Goal: Find specific page/section: Find specific page/section

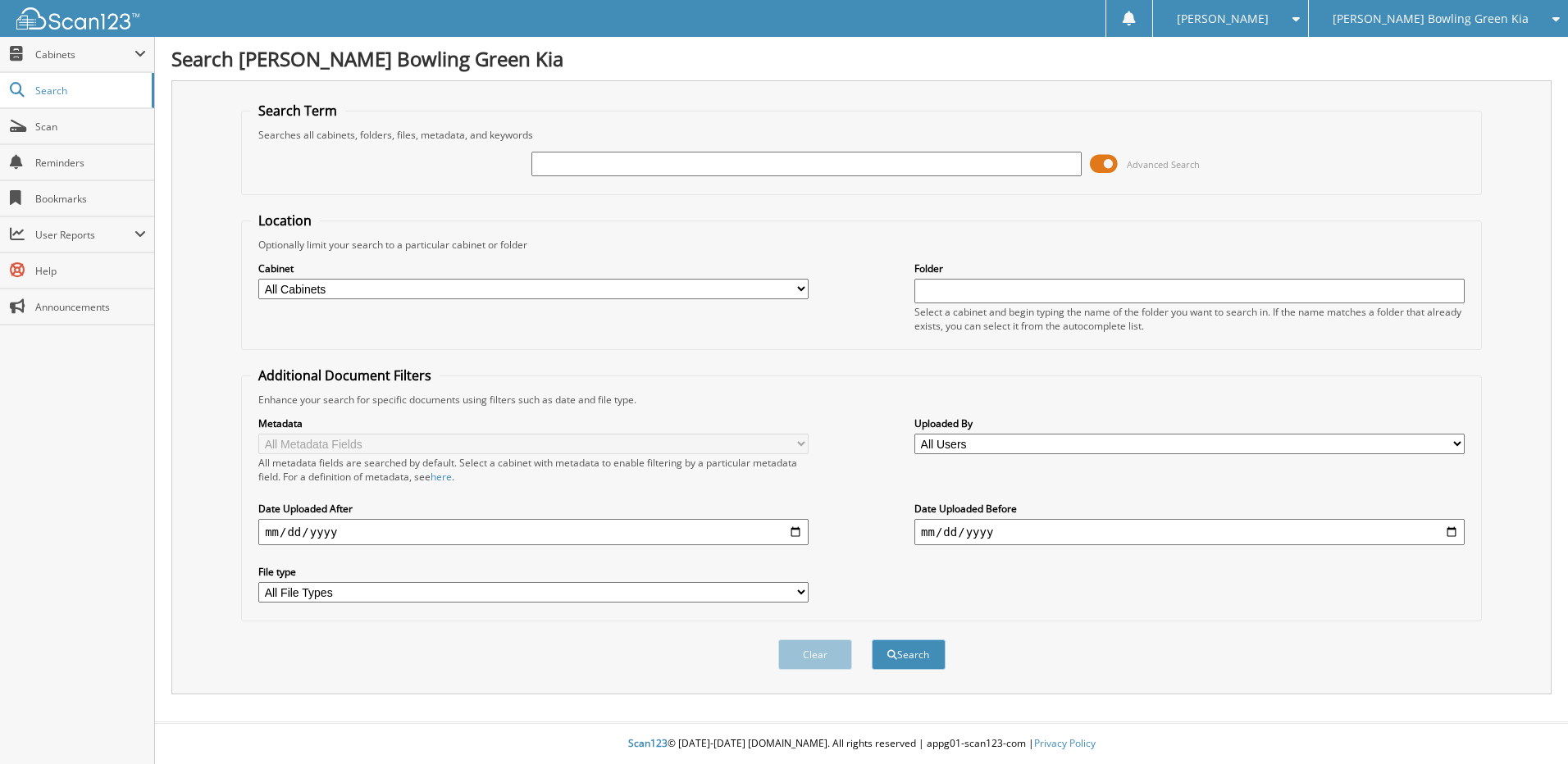
click at [777, 169] on input "text" at bounding box center [807, 163] width 550 height 24
type input "[PERSON_NAME]"
click at [872, 639] on button "Search" at bounding box center [909, 654] width 74 height 30
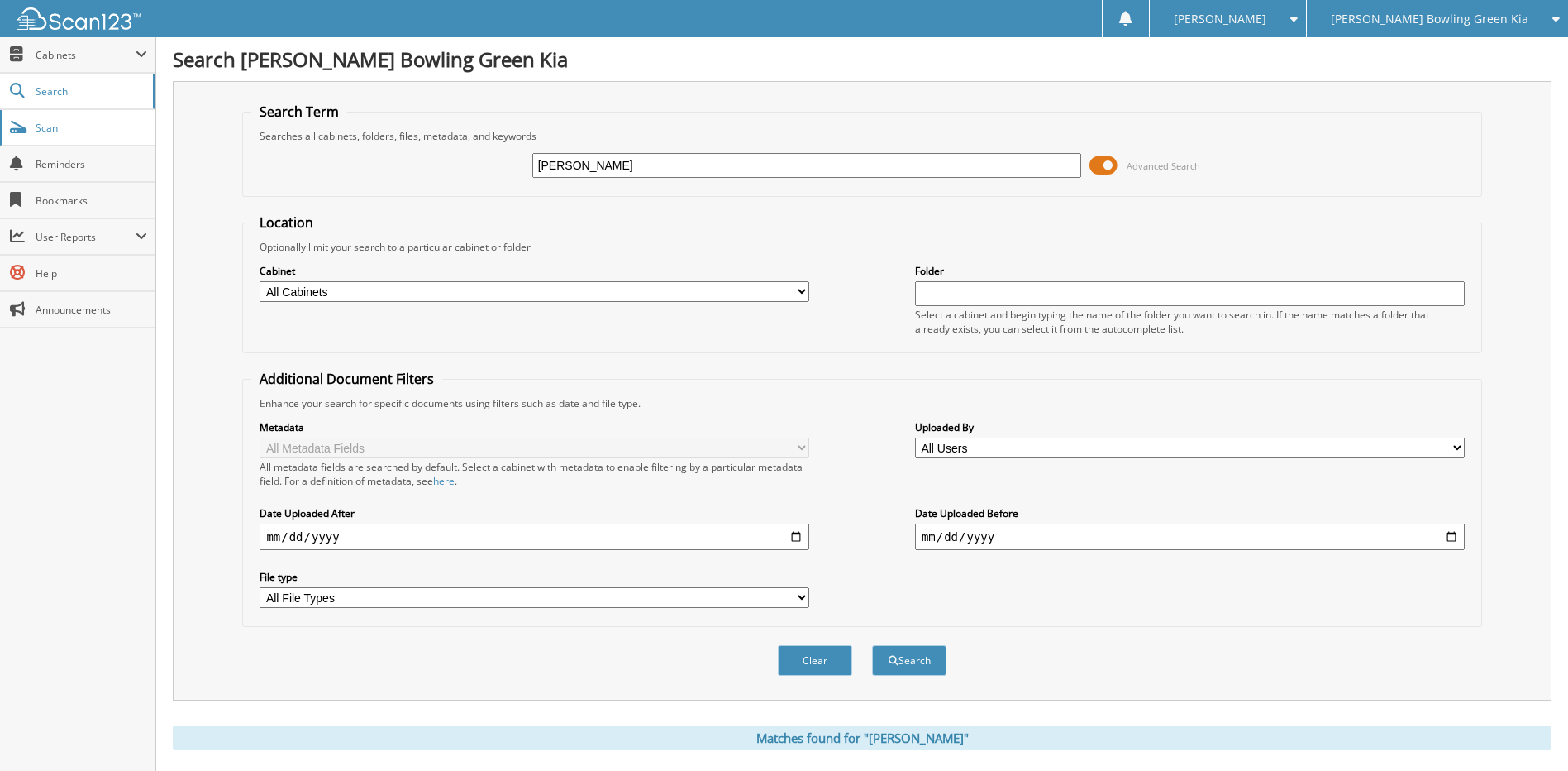
click at [80, 125] on span "Scan" at bounding box center [91, 127] width 111 height 14
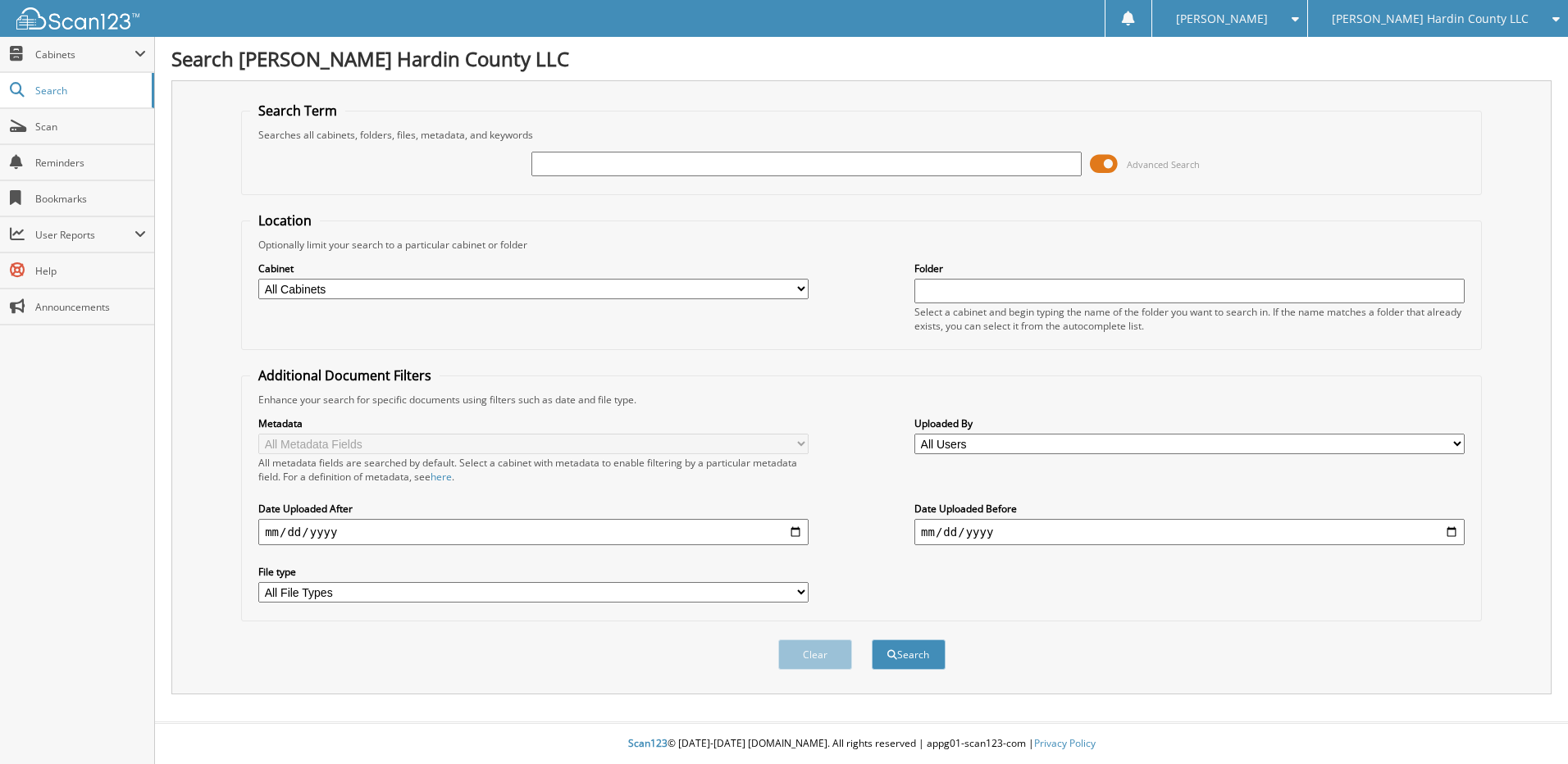
click at [576, 170] on input "text" at bounding box center [807, 163] width 550 height 24
type input "logan, james"
click at [872, 639] on button "Search" at bounding box center [909, 654] width 74 height 30
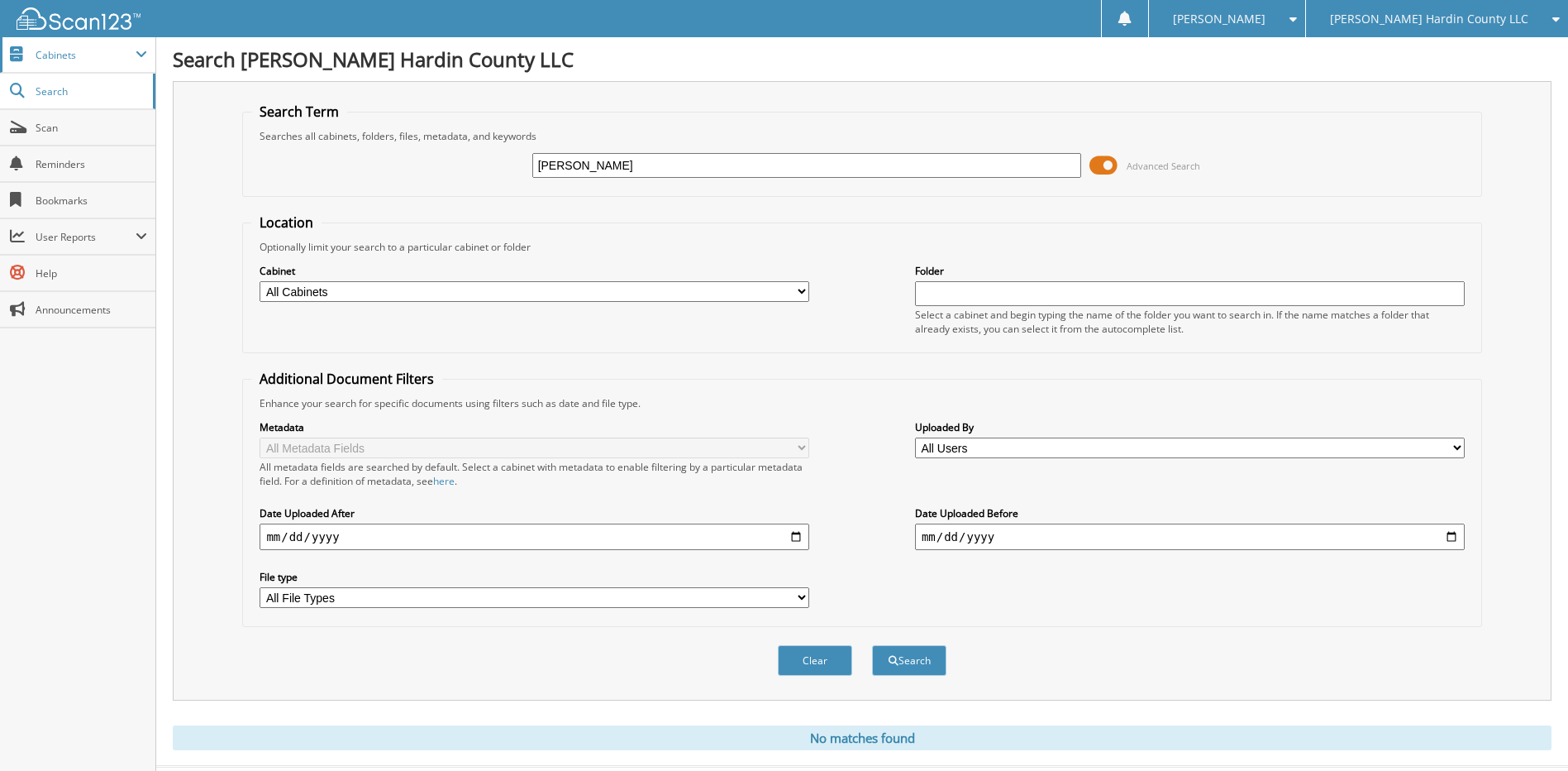
click at [62, 62] on span "Cabinets" at bounding box center [78, 55] width 155 height 35
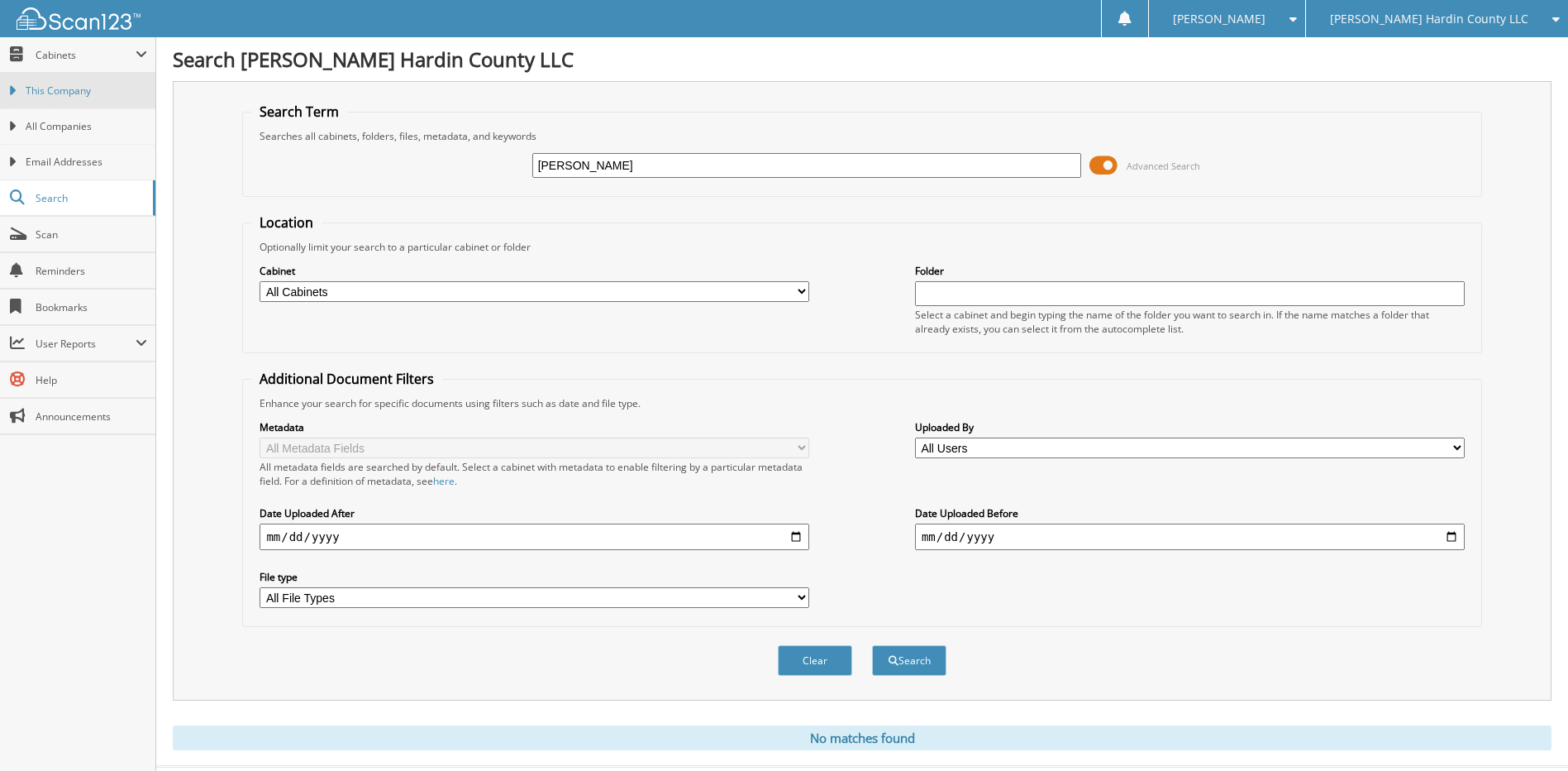
click at [60, 84] on span "This Company" at bounding box center [86, 91] width 121 height 15
